Goal: Information Seeking & Learning: Learn about a topic

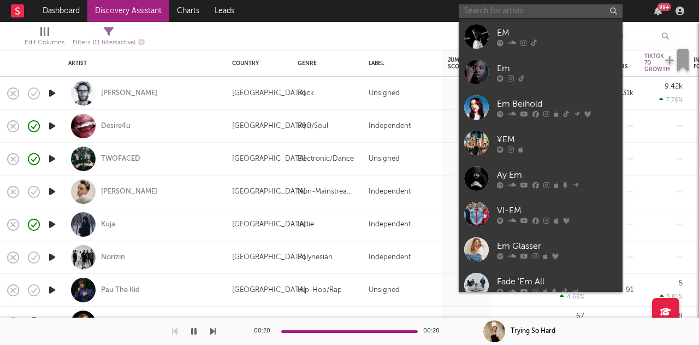
click at [532, 14] on input "text" at bounding box center [541, 11] width 164 height 14
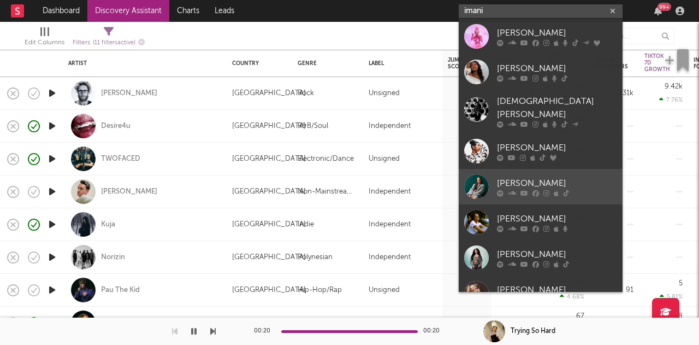
type input "imani"
click at [491, 178] on link "[PERSON_NAME]" at bounding box center [541, 187] width 164 height 36
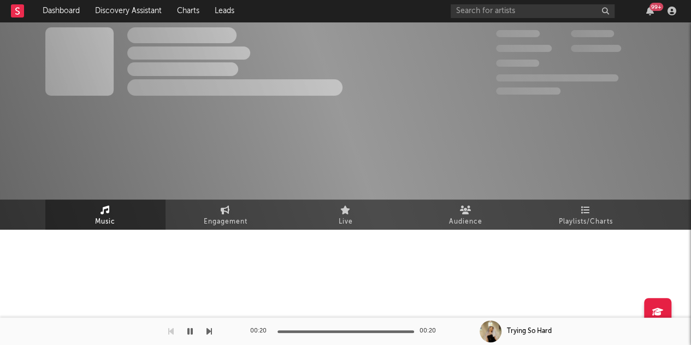
select select "6m"
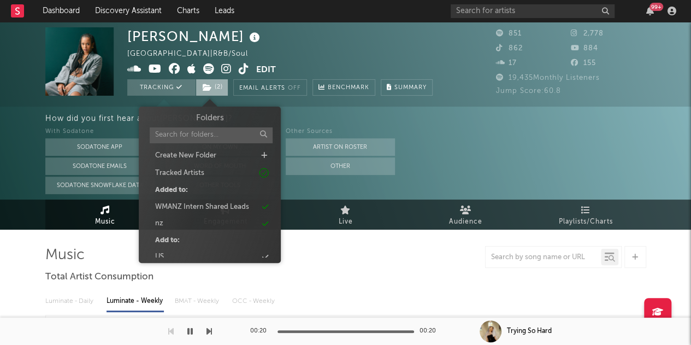
click at [213, 90] on span "( 2 )" at bounding box center [212, 87] width 33 height 16
click at [320, 54] on div "Imani-J New Zealand | R&B/Soul Edit Tracking ( 2 ) Email Alerts Off Benchmark S…" at bounding box center [279, 61] width 305 height 68
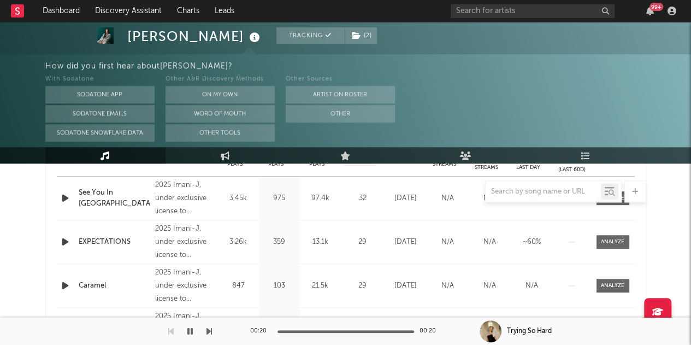
scroll to position [467, 0]
